Goal: Find contact information: Find contact information

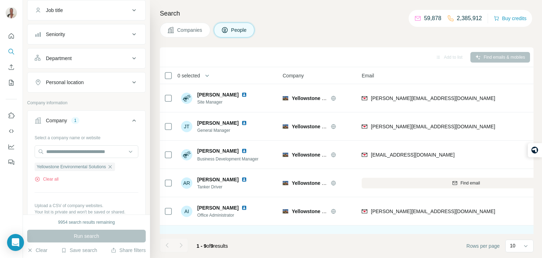
scroll to position [105, 0]
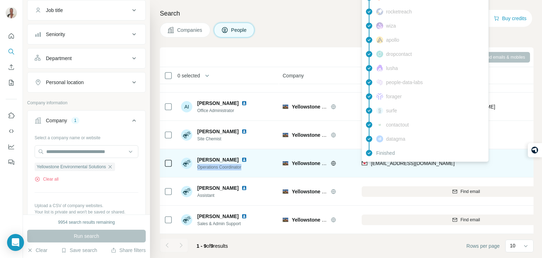
drag, startPoint x: 449, startPoint y: 165, endPoint x: 371, endPoint y: 165, distance: 78.0
click at [371, 165] on div "[EMAIL_ADDRESS][DOMAIN_NAME]" at bounding box center [466, 162] width 209 height 19
copy span "[EMAIL_ADDRESS][DOMAIN_NAME]"
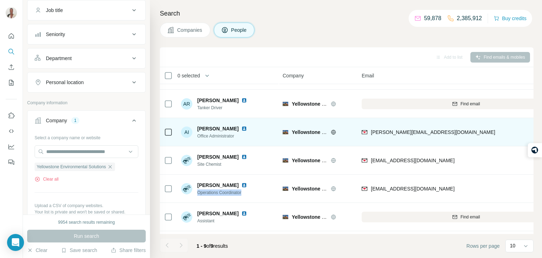
scroll to position [80, 0]
click at [246, 153] on div "[PERSON_NAME]" at bounding box center [226, 156] width 58 height 7
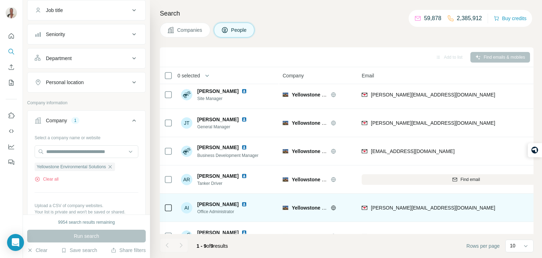
scroll to position [0, 0]
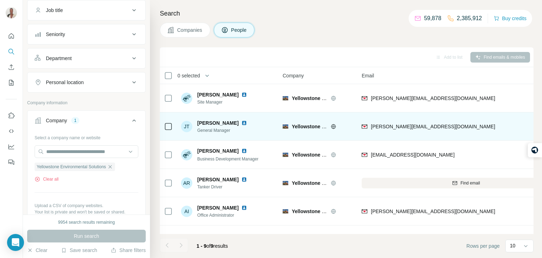
click at [463, 124] on div "[PERSON_NAME][EMAIL_ADDRESS][DOMAIN_NAME]" at bounding box center [466, 126] width 209 height 19
click at [335, 125] on icon at bounding box center [333, 126] width 5 height 5
click at [241, 122] on img at bounding box center [244, 123] width 6 height 6
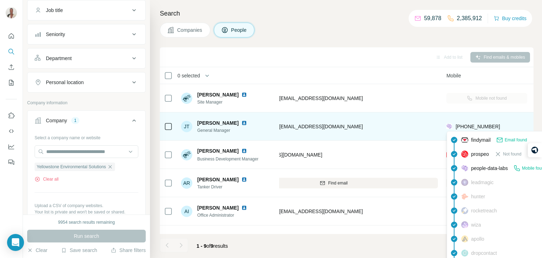
scroll to position [0, 132]
drag, startPoint x: 507, startPoint y: 125, endPoint x: 455, endPoint y: 123, distance: 51.6
click at [455, 123] on div "[PHONE_NUMBER]" at bounding box center [487, 126] width 81 height 19
copy span "[PHONE_NUMBER]"
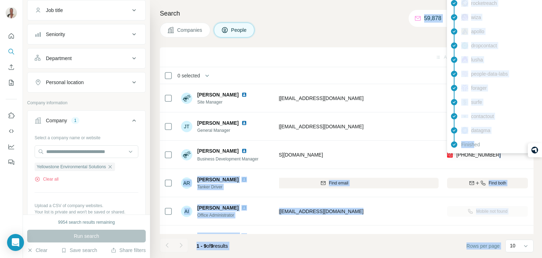
drag, startPoint x: 495, startPoint y: 151, endPoint x: 475, endPoint y: 151, distance: 20.8
click at [475, 151] on body "New search Hide Company lookalikes Personal information Job title Seniority Dep…" at bounding box center [271, 155] width 542 height 311
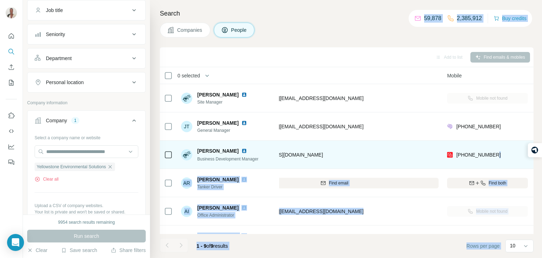
click at [241, 150] on img at bounding box center [244, 151] width 6 height 6
click at [396, 144] on td "[EMAIL_ADDRESS][DOMAIN_NAME]" at bounding box center [334, 155] width 217 height 28
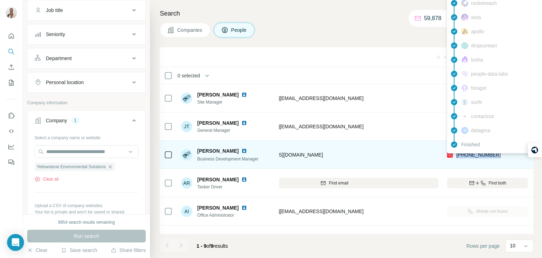
drag, startPoint x: 496, startPoint y: 153, endPoint x: 456, endPoint y: 154, distance: 40.3
click at [456, 154] on div "[PHONE_NUMBER]" at bounding box center [487, 154] width 81 height 19
copy span "[PHONE_NUMBER]"
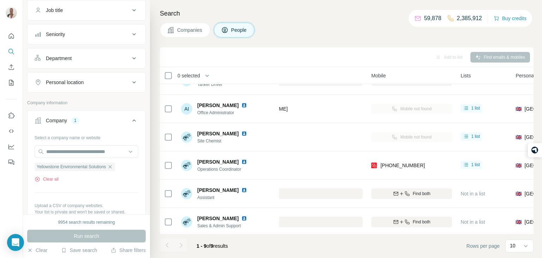
scroll to position [102, 209]
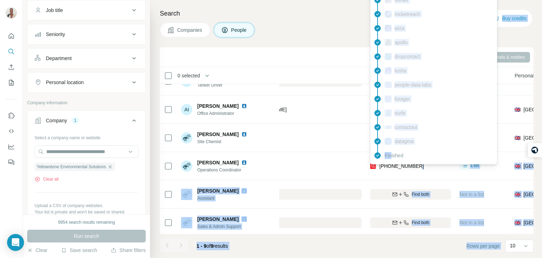
drag, startPoint x: 425, startPoint y: 163, endPoint x: 392, endPoint y: 163, distance: 33.2
click at [392, 163] on body "New search Hide Company lookalikes Personal information Job title Seniority Dep…" at bounding box center [271, 155] width 542 height 311
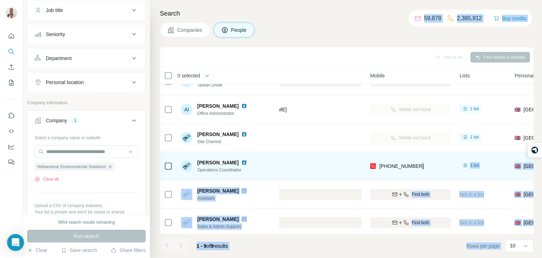
click at [424, 167] on div "[PHONE_NUMBER]" at bounding box center [410, 165] width 81 height 19
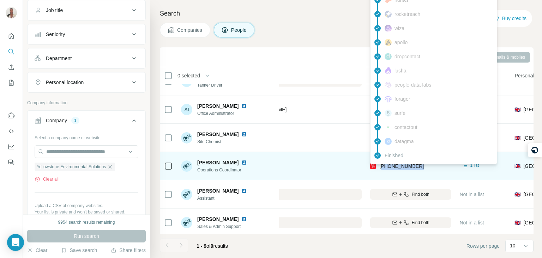
drag, startPoint x: 424, startPoint y: 167, endPoint x: 392, endPoint y: 166, distance: 32.1
click at [392, 166] on div "[PHONE_NUMBER]" at bounding box center [410, 165] width 81 height 19
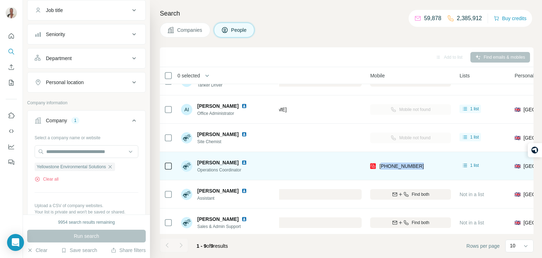
click at [417, 174] on div "[PHONE_NUMBER]" at bounding box center [410, 165] width 81 height 19
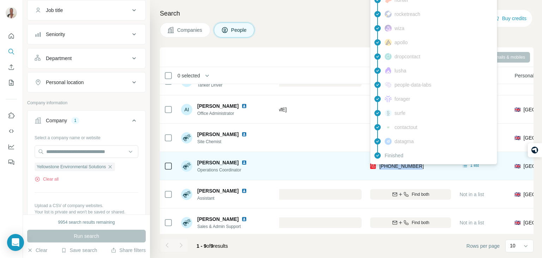
drag, startPoint x: 419, startPoint y: 166, endPoint x: 378, endPoint y: 165, distance: 41.0
click at [378, 165] on div "[PHONE_NUMBER]" at bounding box center [410, 165] width 81 height 19
copy span "[PHONE_NUMBER]"
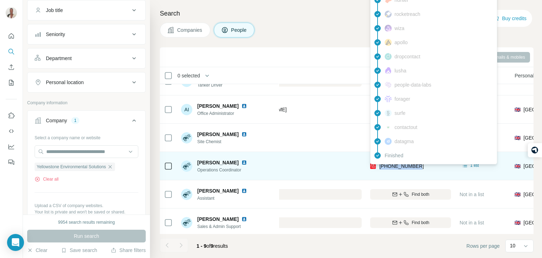
drag, startPoint x: 422, startPoint y: 165, endPoint x: 380, endPoint y: 166, distance: 42.0
click at [380, 166] on div "[PHONE_NUMBER]" at bounding box center [410, 165] width 81 height 19
copy span "[PHONE_NUMBER]"
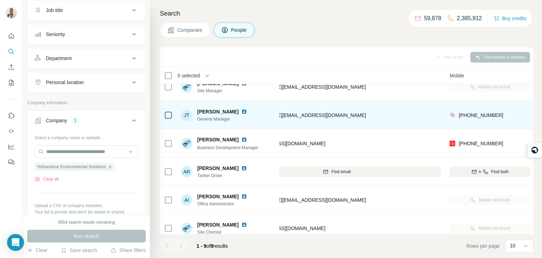
scroll to position [105, 129]
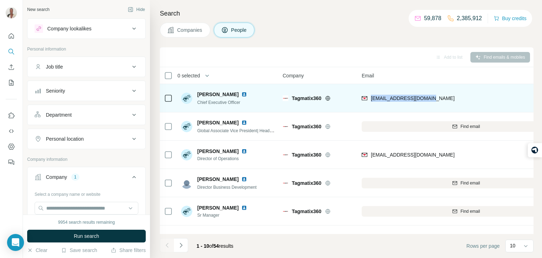
click at [256, 97] on div "Naresh B Kampally" at bounding box center [226, 94] width 58 height 7
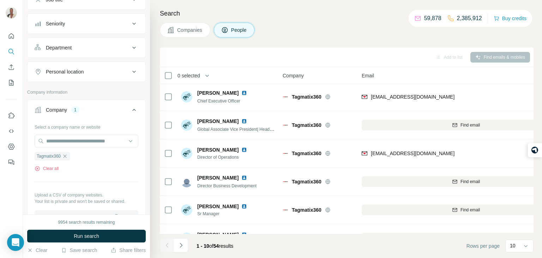
scroll to position [69, 0]
click at [67, 153] on icon "button" at bounding box center [65, 153] width 3 height 3
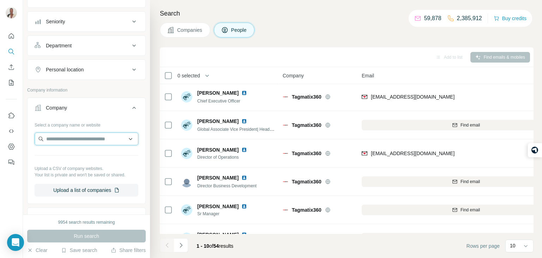
click at [77, 143] on input "text" at bounding box center [87, 138] width 104 height 13
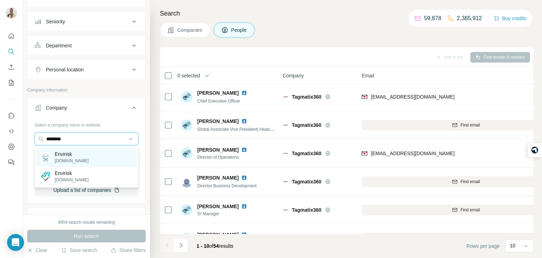
type input "********"
click at [65, 149] on div "Envirisk envirisk.co.uk" at bounding box center [86, 157] width 100 height 19
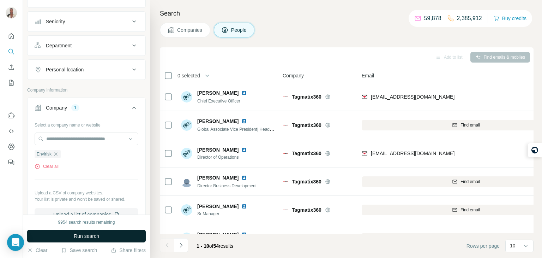
click at [94, 235] on span "Run search" at bounding box center [86, 235] width 25 height 7
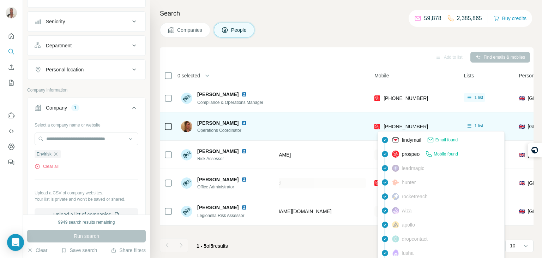
scroll to position [0, 207]
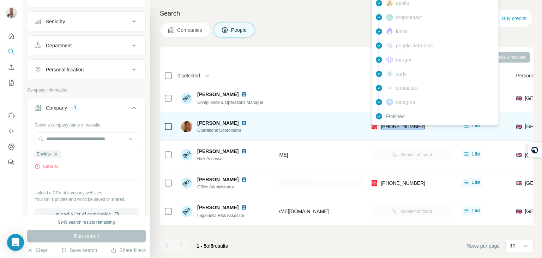
drag, startPoint x: 427, startPoint y: 129, endPoint x: 381, endPoint y: 127, distance: 45.6
click at [381, 127] on div "+447896776053" at bounding box center [412, 126] width 81 height 19
copy span "+447896776053"
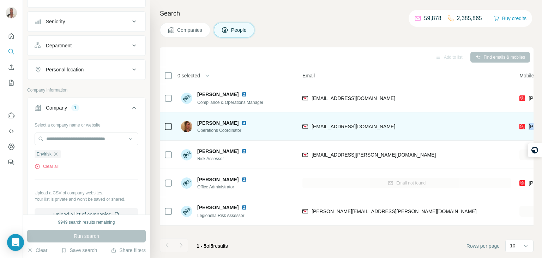
scroll to position [0, 59]
